Goal: Information Seeking & Learning: Learn about a topic

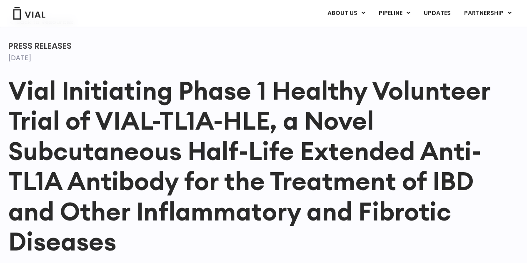
scroll to position [83, 0]
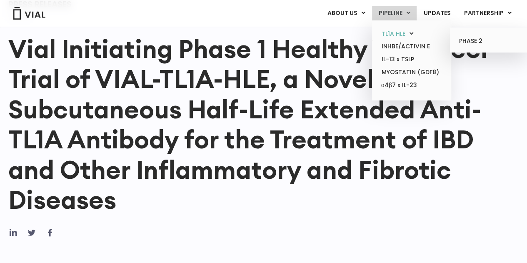
click at [393, 32] on link "TL1A HLE" at bounding box center [411, 33] width 73 height 13
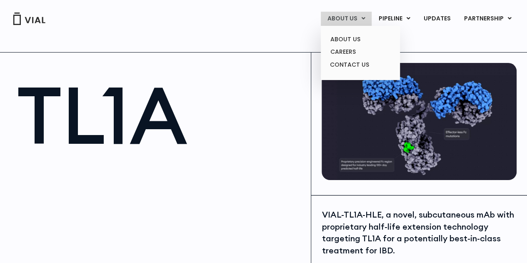
click at [350, 12] on link "ABOUT US" at bounding box center [346, 19] width 51 height 14
click at [350, 39] on link "ABOUT US" at bounding box center [360, 39] width 73 height 13
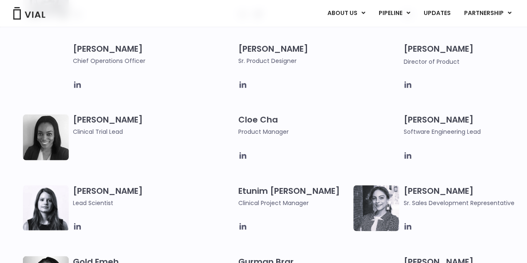
scroll to position [625, 0]
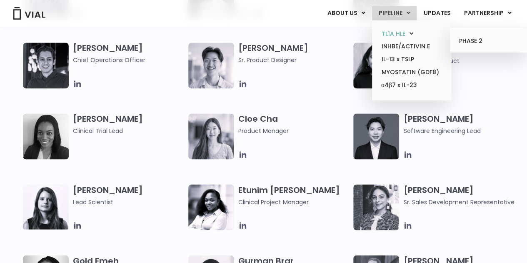
click at [396, 32] on link "TL1A HLE" at bounding box center [411, 33] width 73 height 13
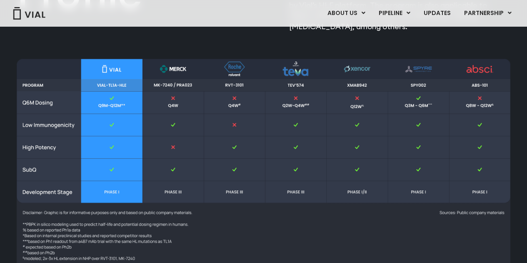
scroll to position [1152, 0]
